Goal: Obtain resource: Obtain resource

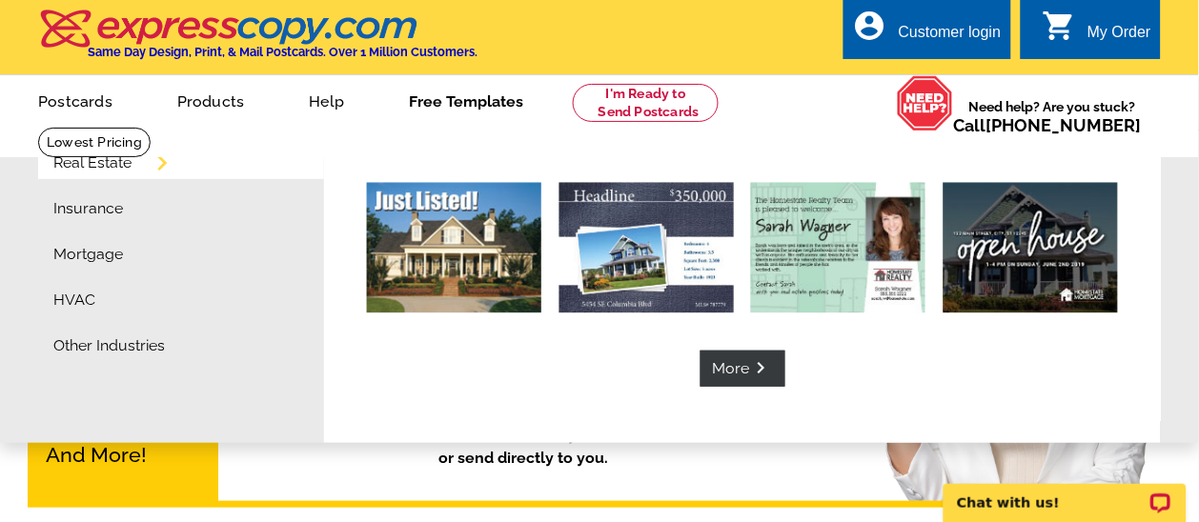
click at [454, 106] on link "Free Templates" at bounding box center [465, 99] width 175 height 45
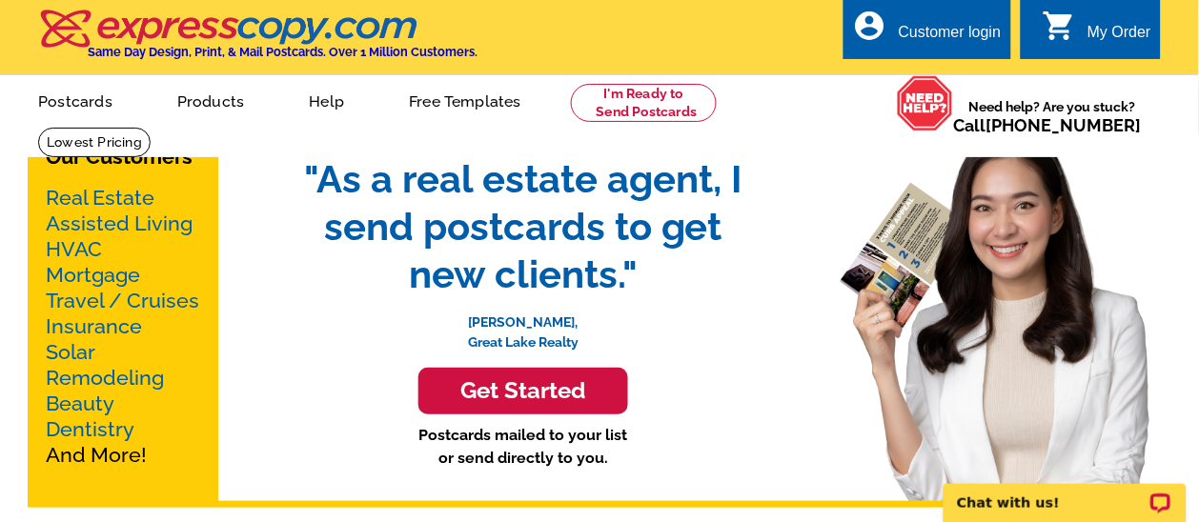
click at [443, 101] on link "Free Templates" at bounding box center [464, 99] width 173 height 45
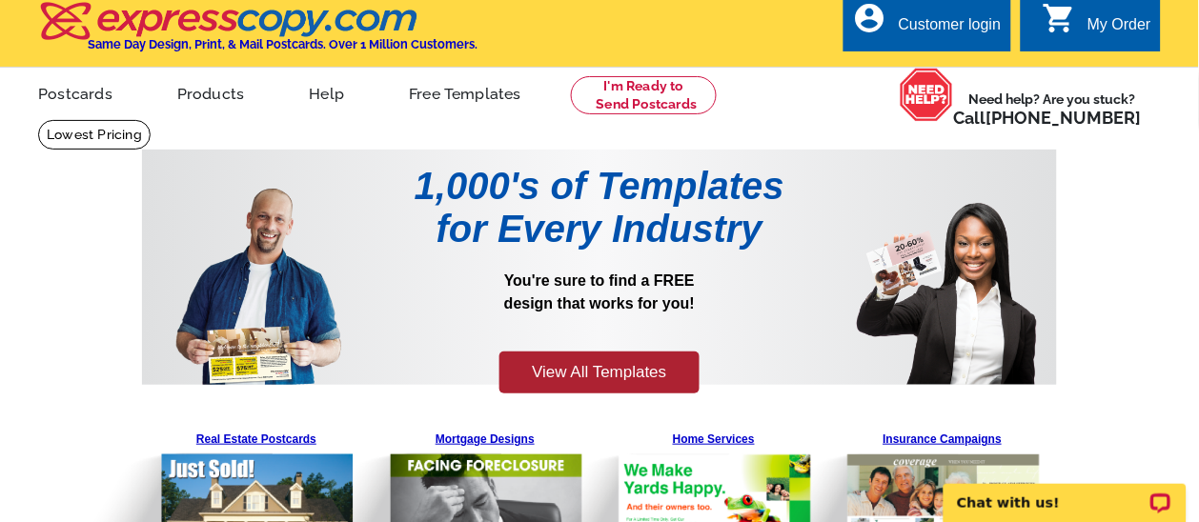
scroll to position [7, 0]
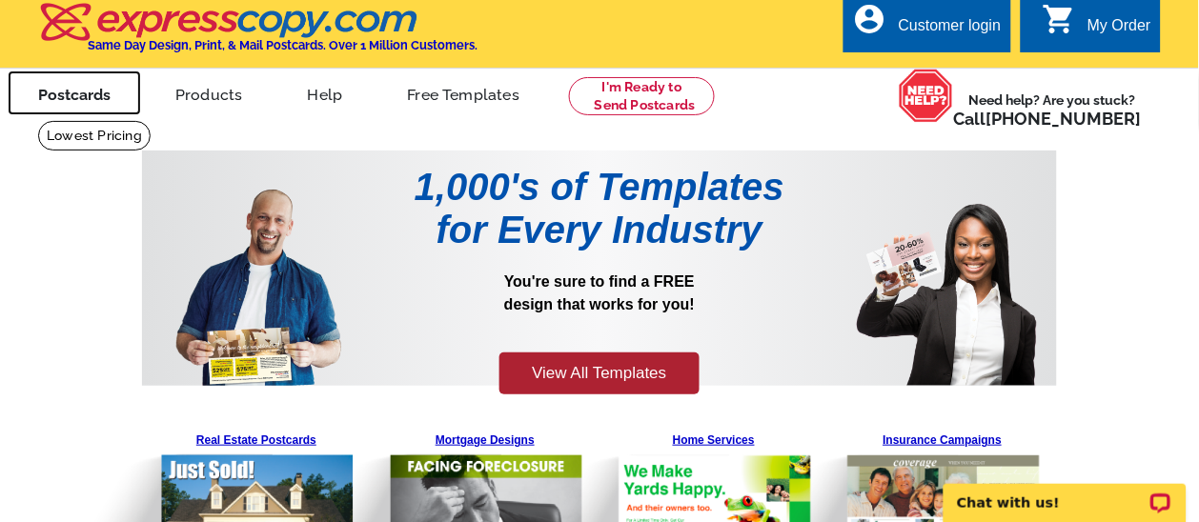
click at [65, 94] on link "Postcards" at bounding box center [74, 93] width 133 height 45
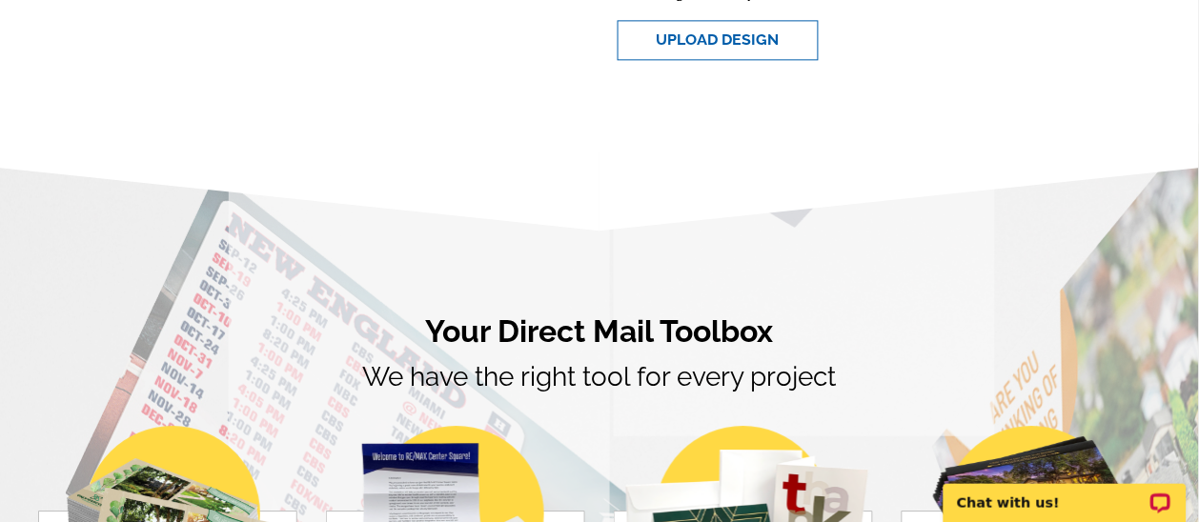
scroll to position [832, 0]
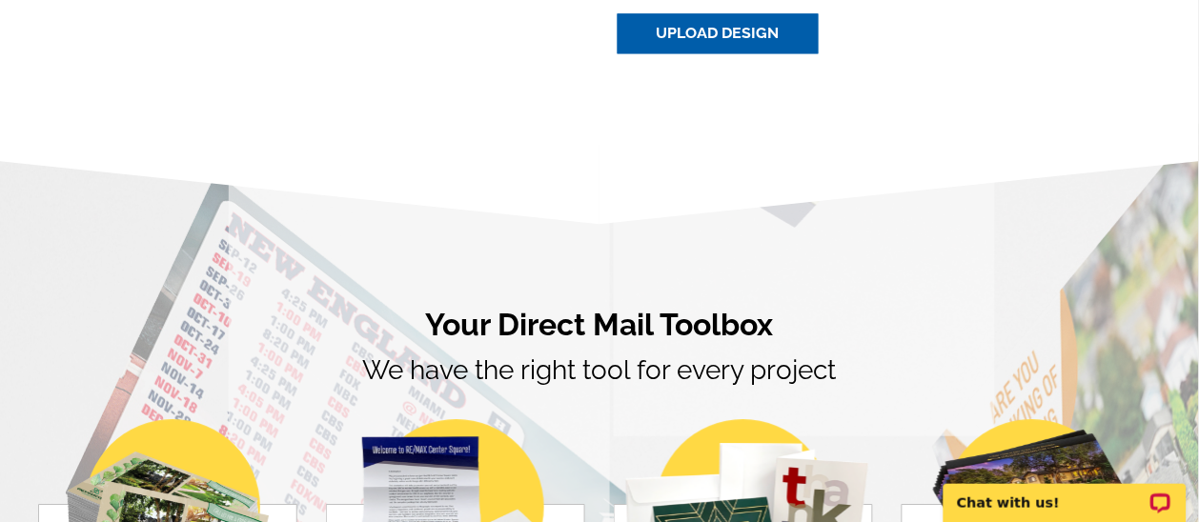
drag, startPoint x: 710, startPoint y: 37, endPoint x: 709, endPoint y: 62, distance: 24.8
click at [710, 37] on link "Upload Design" at bounding box center [718, 33] width 201 height 40
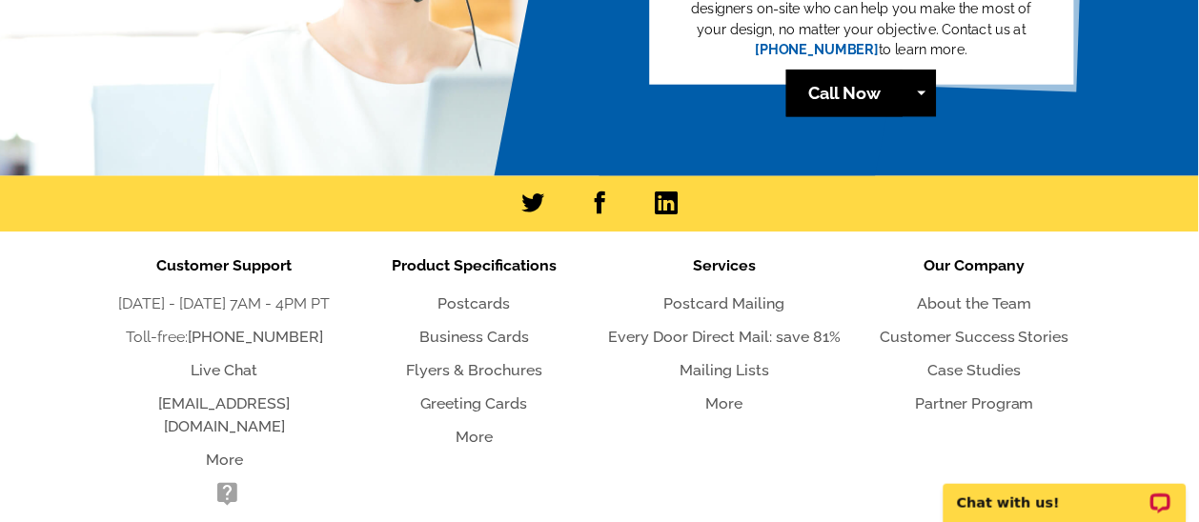
scroll to position [844, 0]
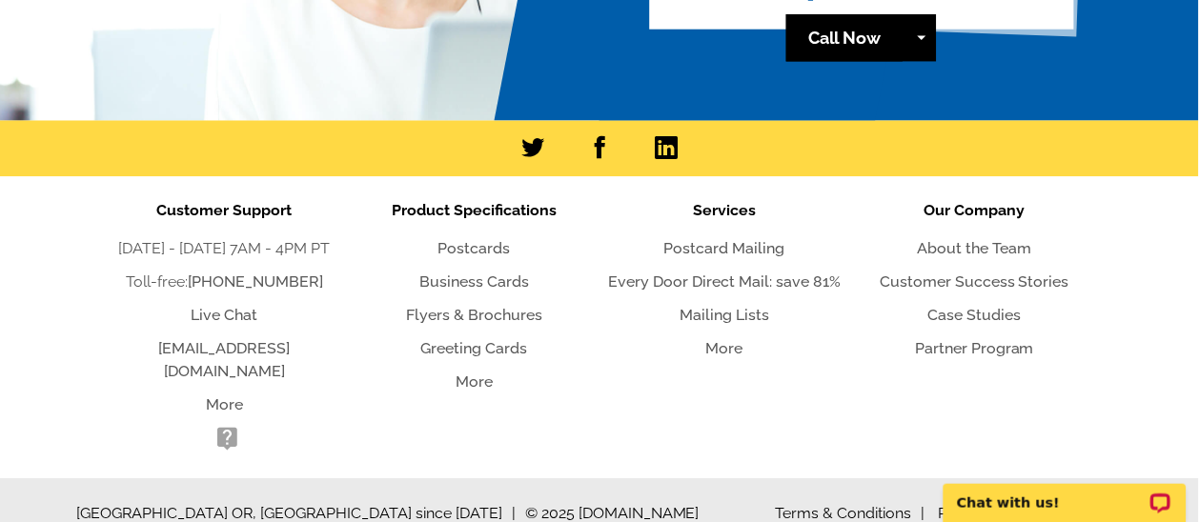
drag, startPoint x: 478, startPoint y: 246, endPoint x: 536, endPoint y: 258, distance: 58.5
click at [478, 246] on link "Postcards" at bounding box center [474, 248] width 72 height 18
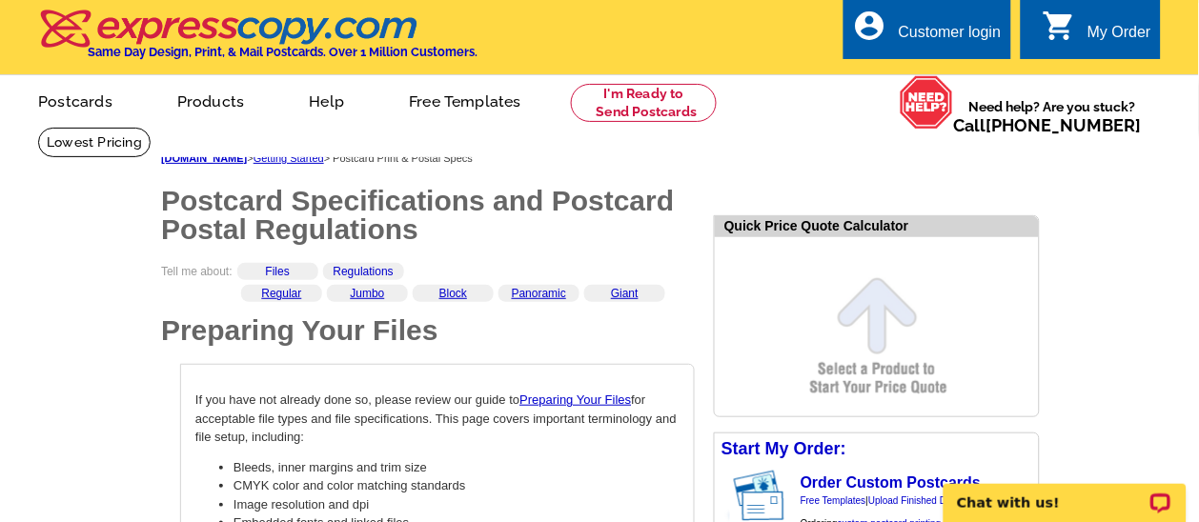
click at [289, 296] on link "Regular" at bounding box center [281, 293] width 40 height 13
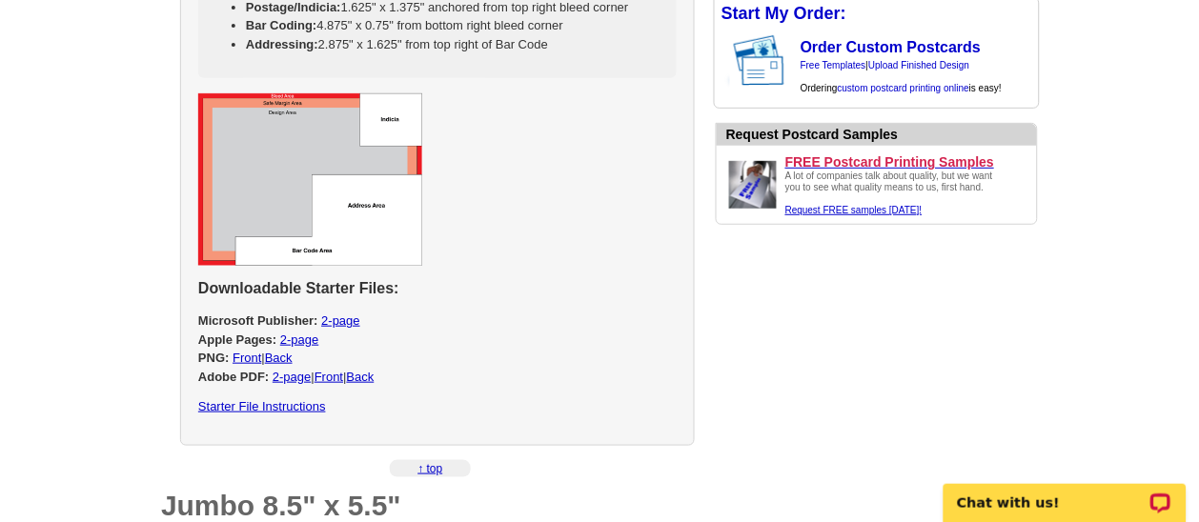
scroll to position [1450, 0]
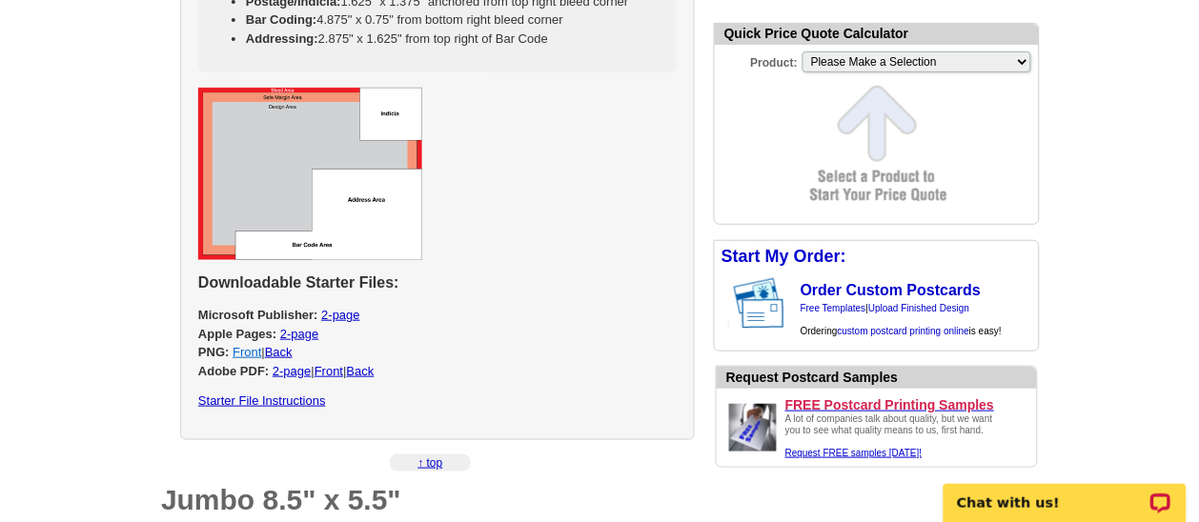
click at [243, 349] on link "Front" at bounding box center [247, 352] width 29 height 14
select select "1"
